Goal: Find contact information

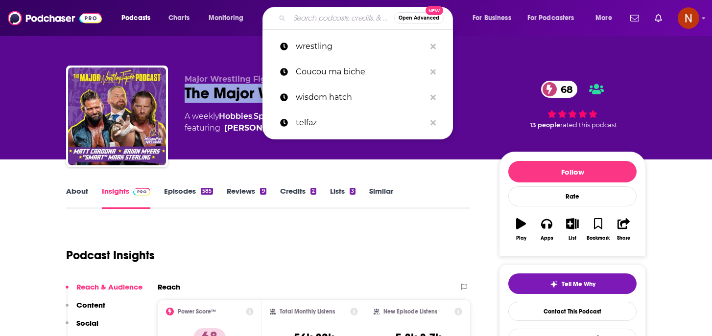
click at [317, 20] on input "Search podcasts, credits, & more..." at bounding box center [341, 18] width 105 height 16
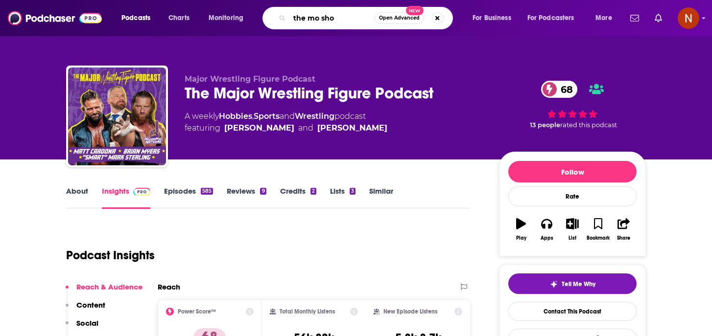
type input "the mo show"
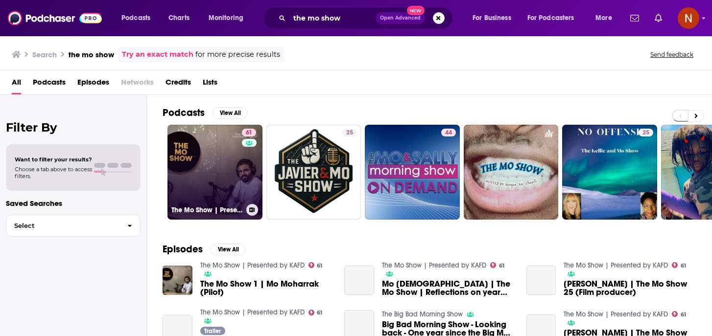
click at [194, 208] on h3 "The Mo Show | Presented by KAFD" at bounding box center [206, 210] width 71 height 8
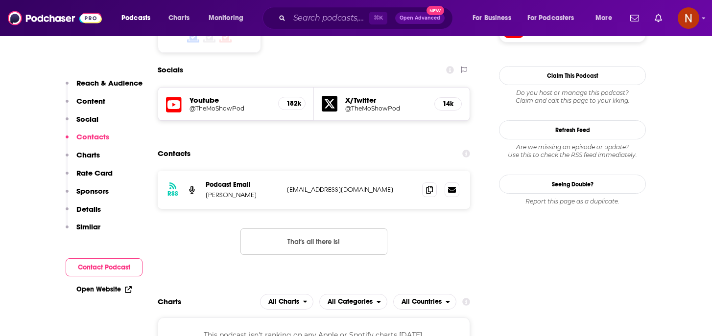
scroll to position [888, 0]
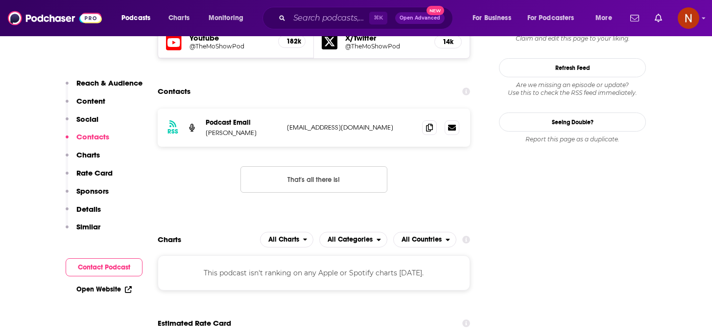
click at [233, 129] on p "[PERSON_NAME]" at bounding box center [242, 133] width 73 height 8
click at [250, 129] on p "[PERSON_NAME]" at bounding box center [242, 133] width 73 height 8
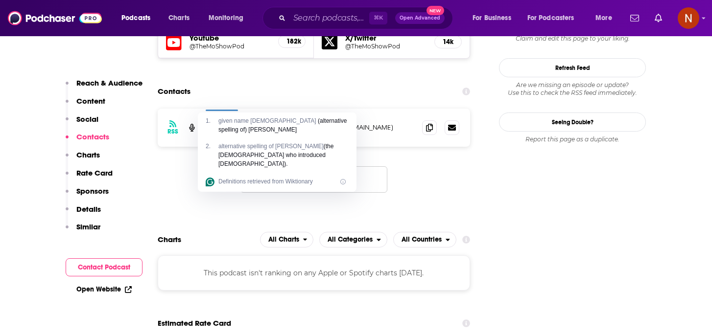
drag, startPoint x: 261, startPoint y: 110, endPoint x: 205, endPoint y: 105, distance: 56.5
click at [205, 109] on div "RSS Podcast Email [PERSON_NAME] [EMAIL_ADDRESS][DOMAIN_NAME] [EMAIL_ADDRESS][DO…" at bounding box center [314, 128] width 312 height 38
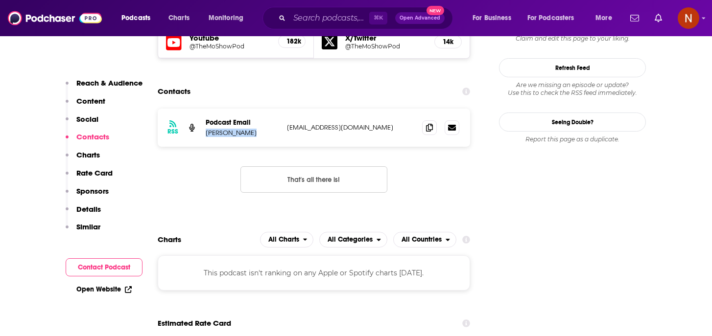
copy p "[PERSON_NAME]"
